Goal: Find specific page/section: Find specific page/section

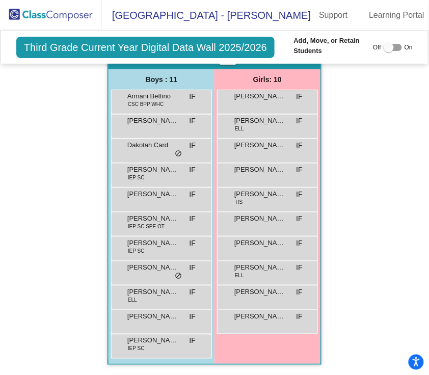
scroll to position [1952, 0]
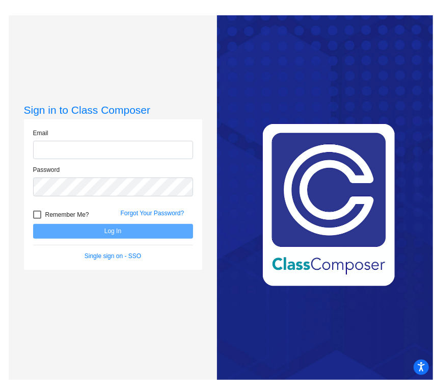
type input "[PERSON_NAME][EMAIL_ADDRESS][PERSON_NAME][DOMAIN_NAME]"
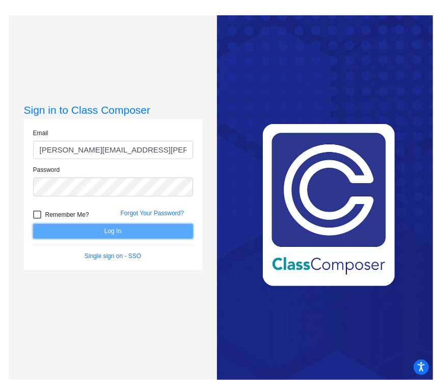
click at [99, 234] on button "Log In" at bounding box center [113, 231] width 160 height 15
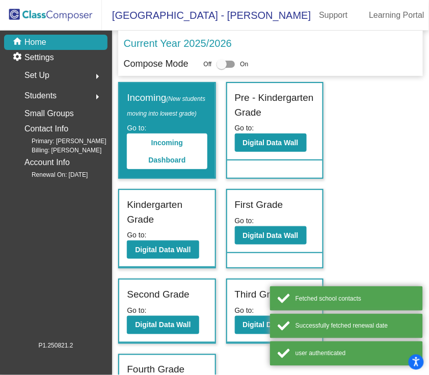
scroll to position [47, 0]
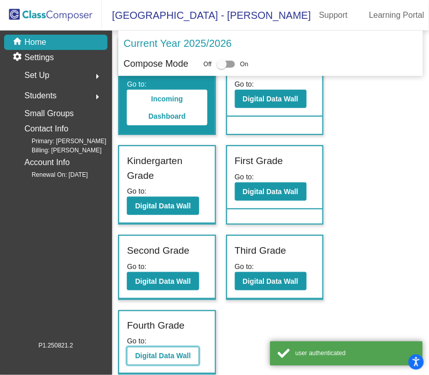
click at [170, 360] on b "Digital Data Wall" at bounding box center [163, 356] width 56 height 8
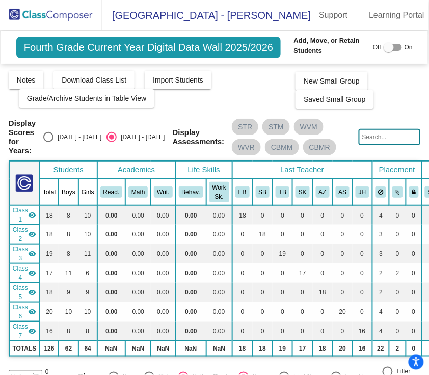
click at [393, 146] on div "Display Scores for Years: [DATE] - [DATE] [DATE] - [DATE] Display Assessments: …" at bounding box center [215, 137] width 412 height 37
click at [381, 142] on input "text" at bounding box center [390, 137] width 62 height 16
type input "vo"
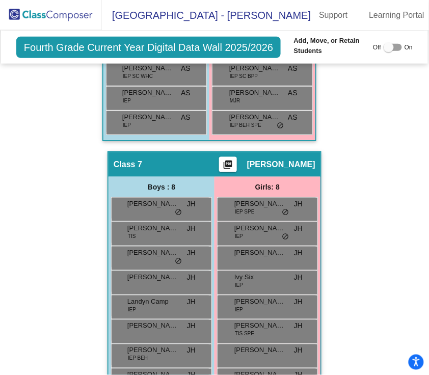
scroll to position [2130, 0]
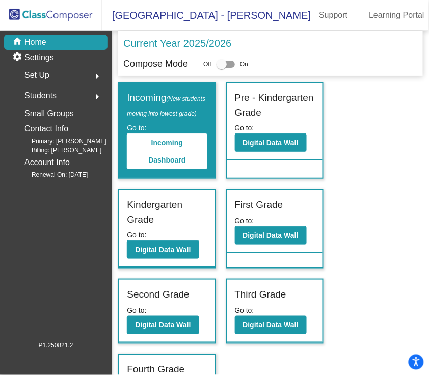
scroll to position [47, 0]
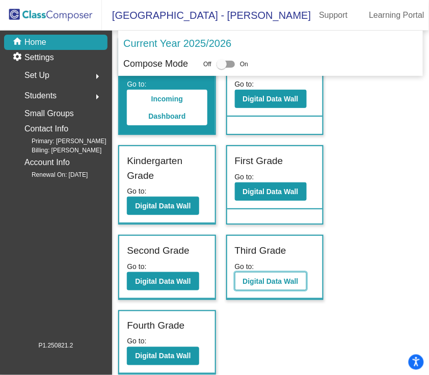
click at [258, 286] on b "Digital Data Wall" at bounding box center [271, 281] width 56 height 8
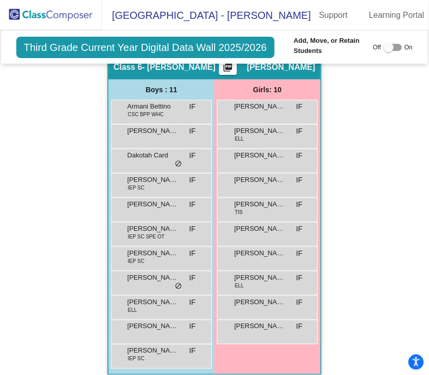
scroll to position [1884, 0]
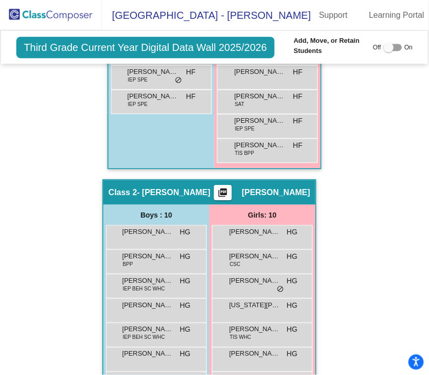
scroll to position [525, 0]
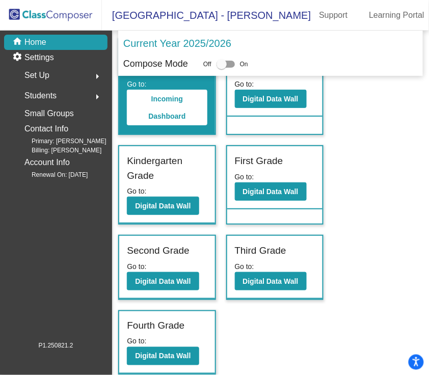
scroll to position [47, 0]
click at [168, 360] on b "Digital Data Wall" at bounding box center [163, 356] width 56 height 8
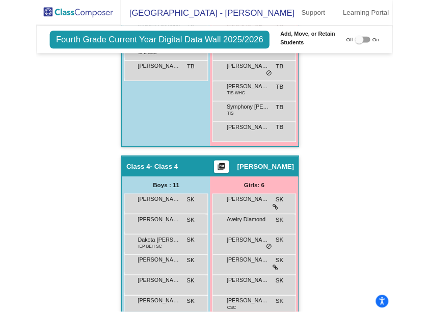
scroll to position [951, 0]
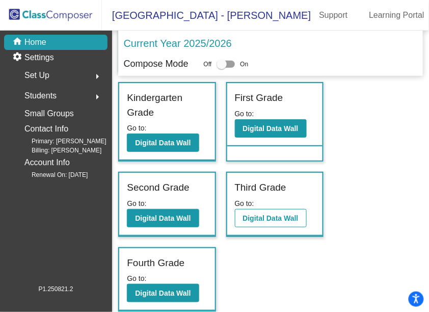
scroll to position [5, 0]
click at [289, 215] on button "Digital Data Wall" at bounding box center [271, 218] width 72 height 18
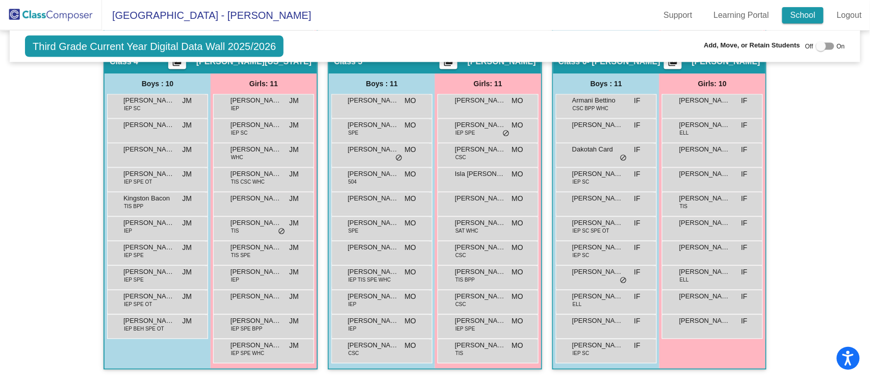
scroll to position [572, 0]
